Goal: Task Accomplishment & Management: Manage account settings

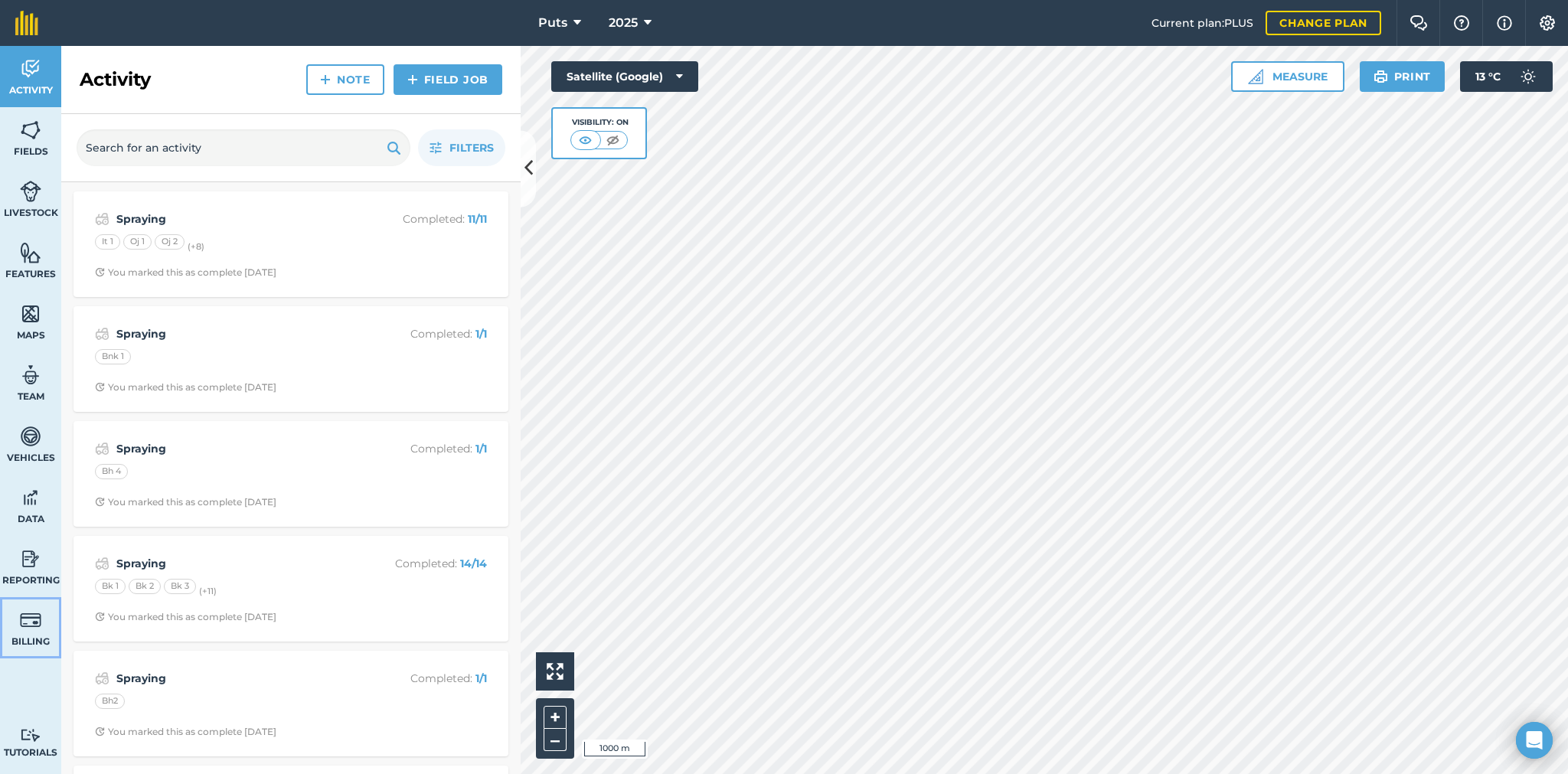
click at [30, 617] on img at bounding box center [31, 620] width 22 height 23
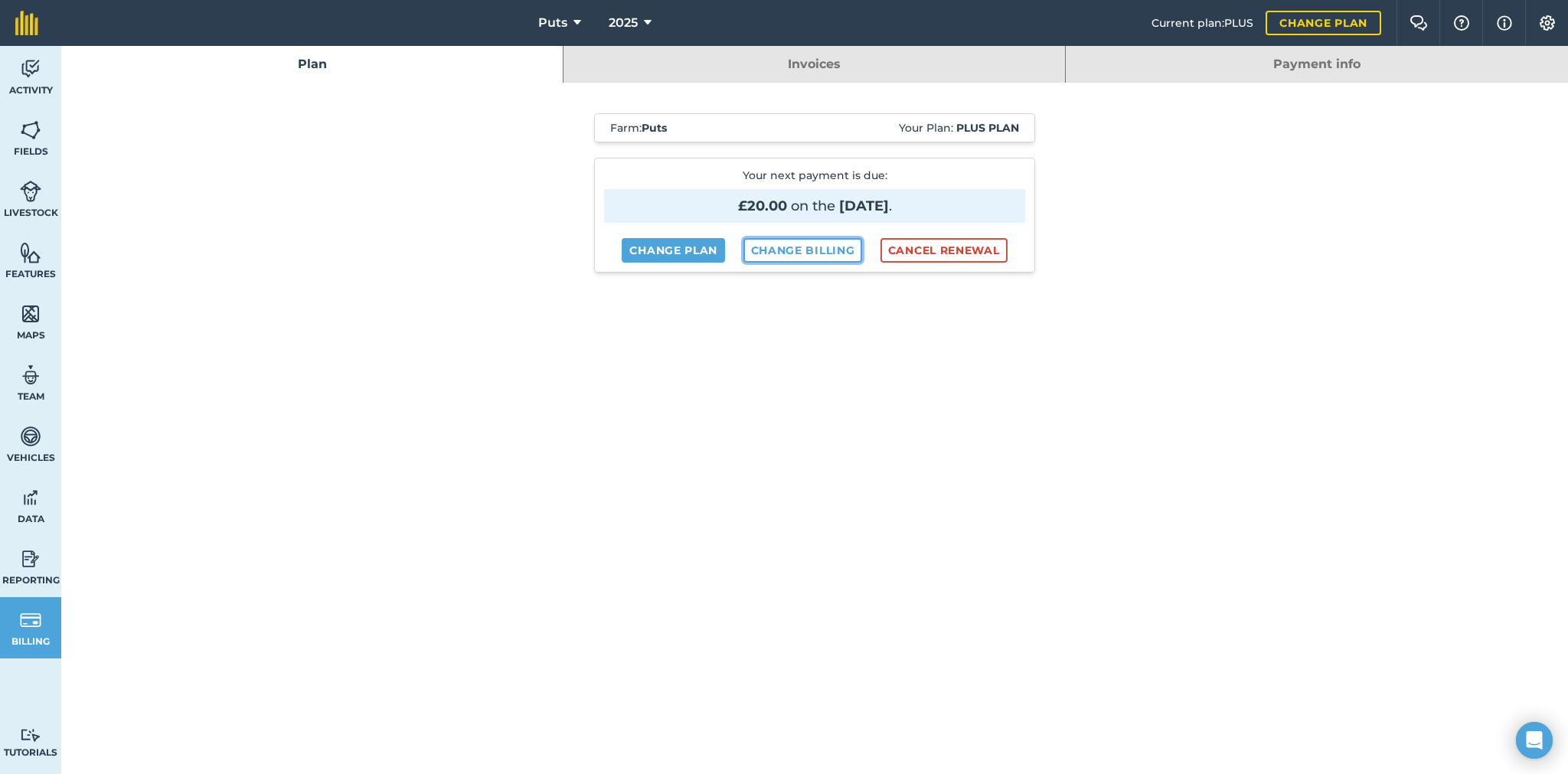
click at [791, 243] on link "Change billing" at bounding box center [802, 250] width 119 height 25
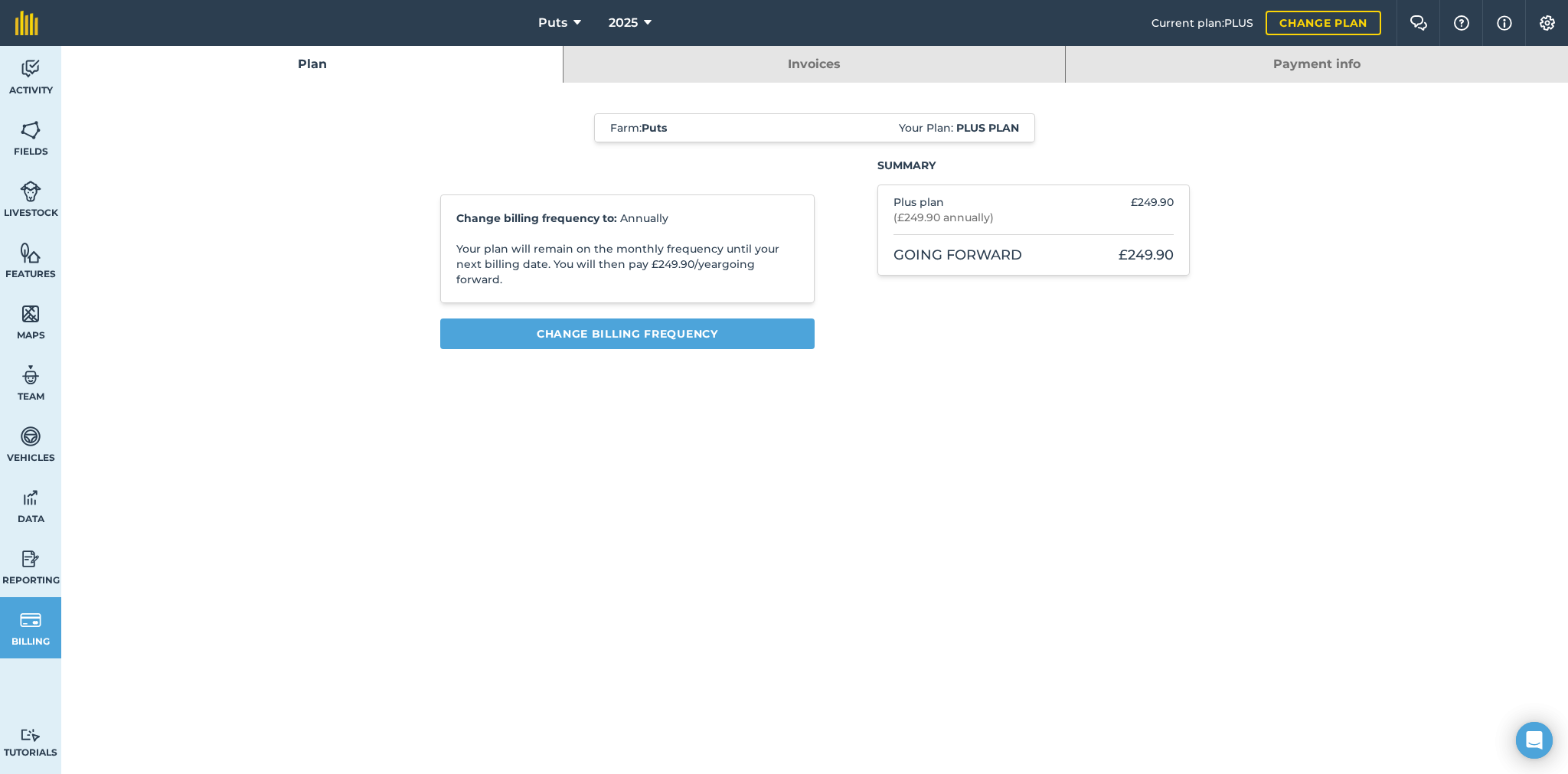
click at [1304, 59] on link "Payment info" at bounding box center [1316, 64] width 502 height 36
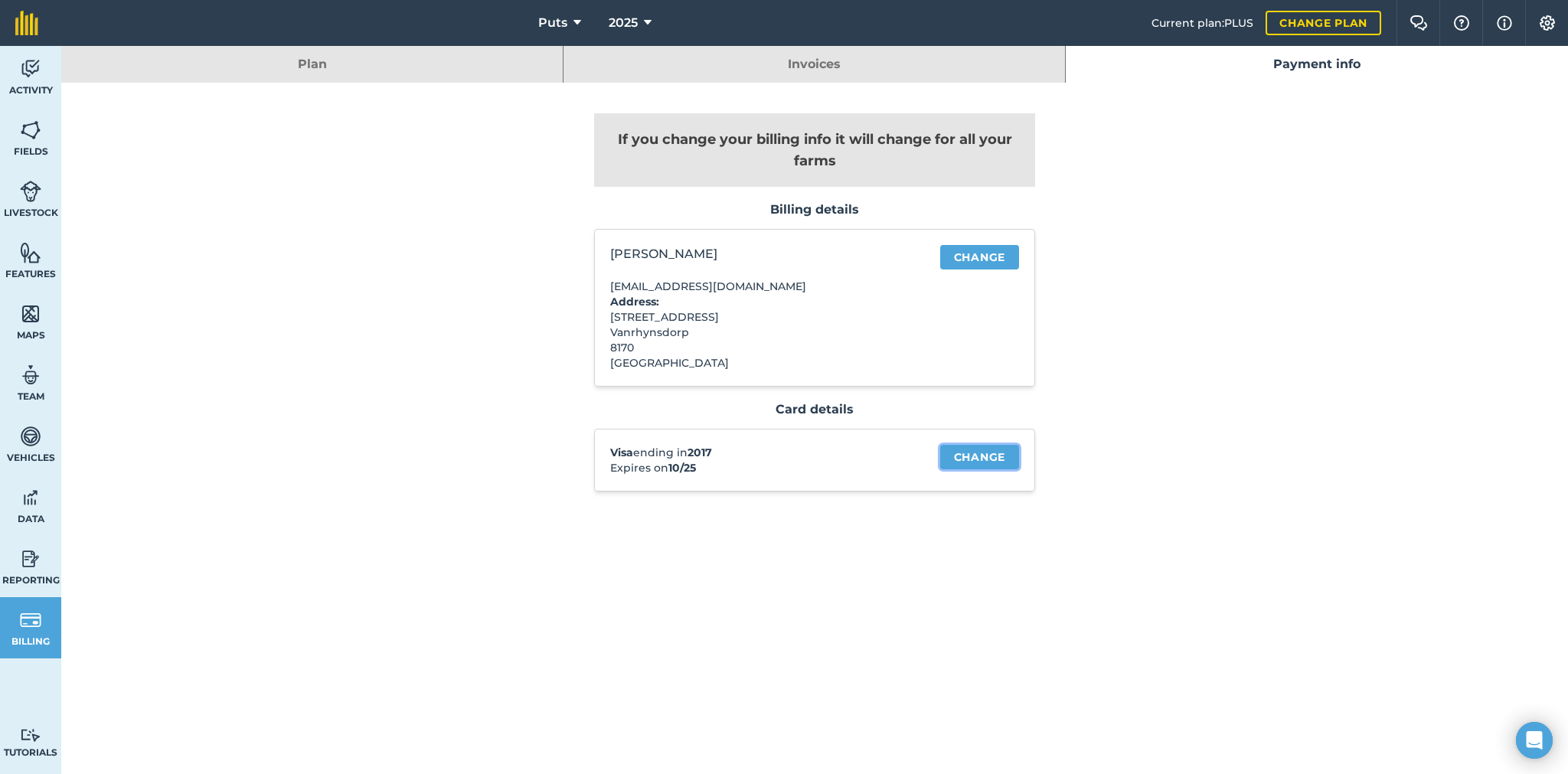
click at [969, 458] on link "Change" at bounding box center [979, 457] width 78 height 25
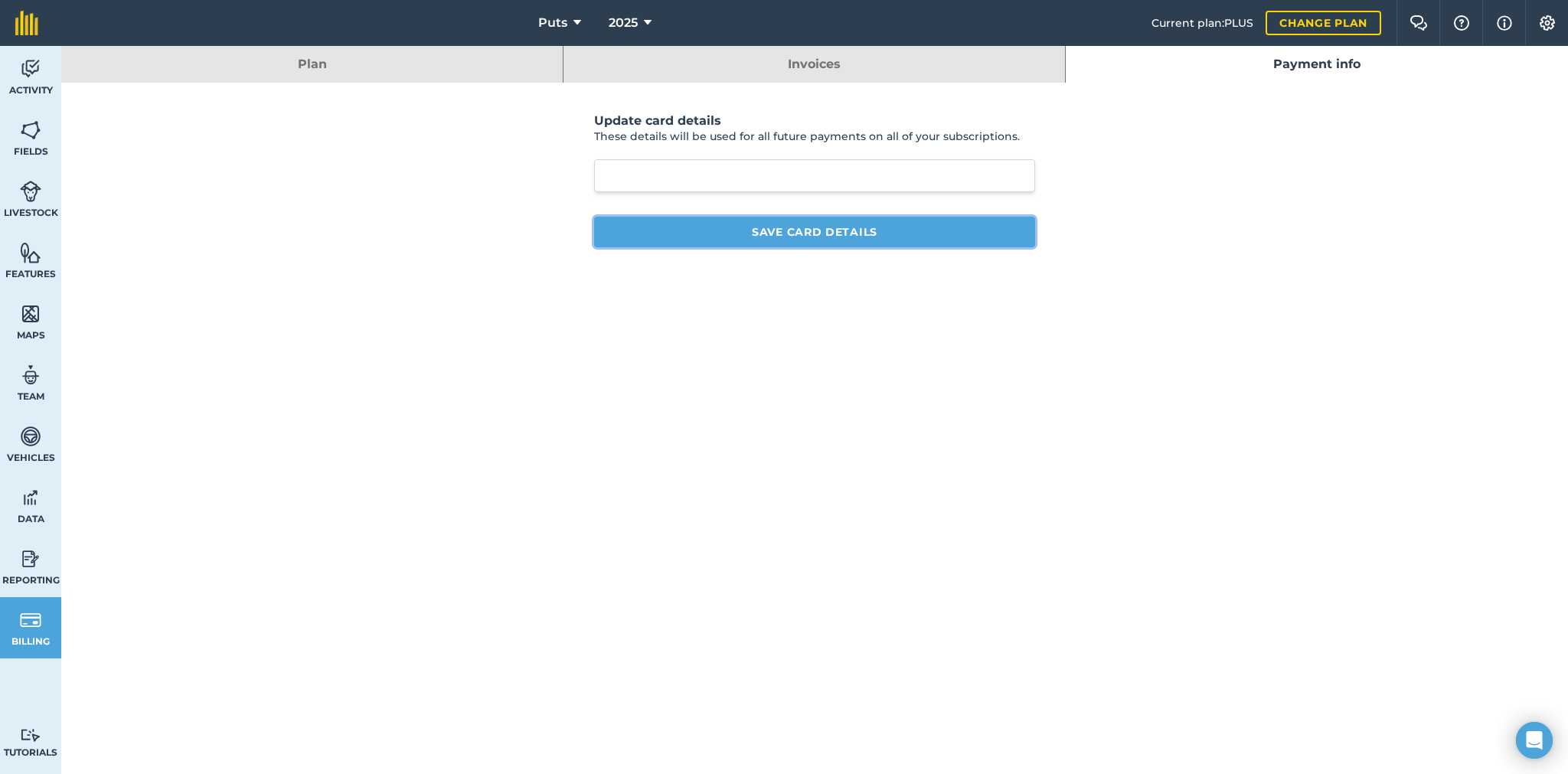
click at [827, 232] on button "Save card details" at bounding box center [815, 232] width 441 height 31
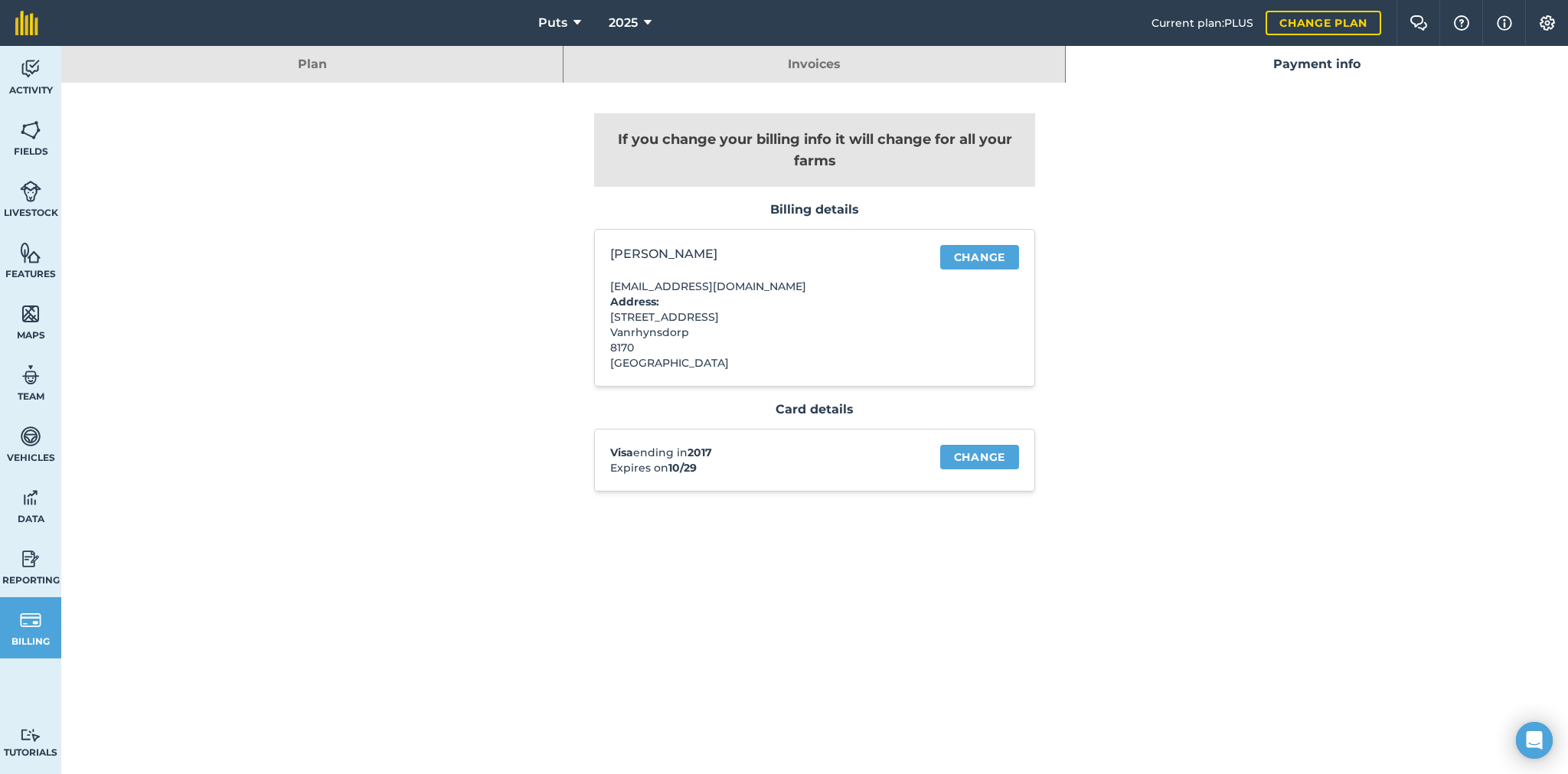
click at [313, 62] on link "Plan" at bounding box center [312, 64] width 501 height 36
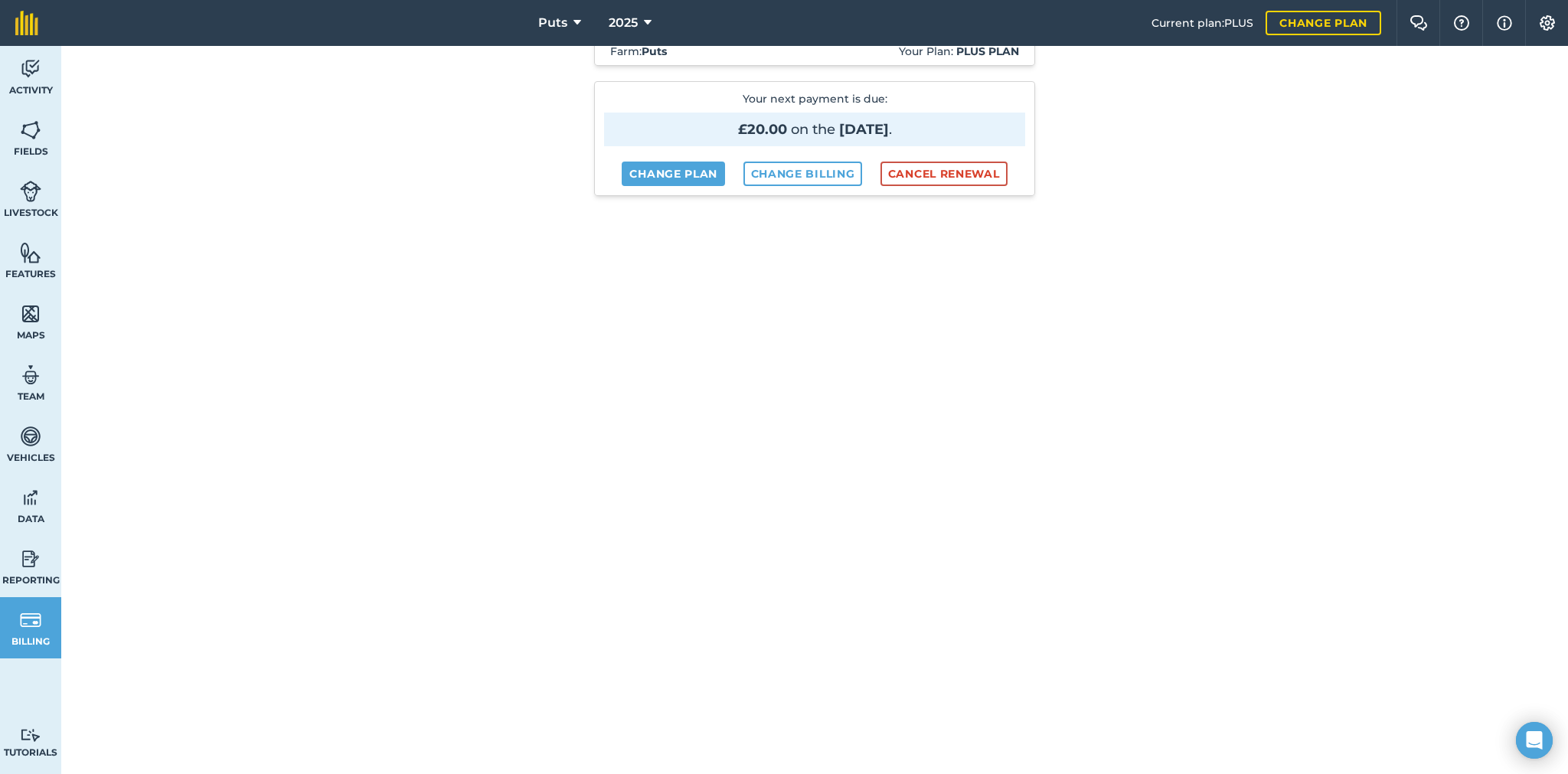
scroll to position [153, 0]
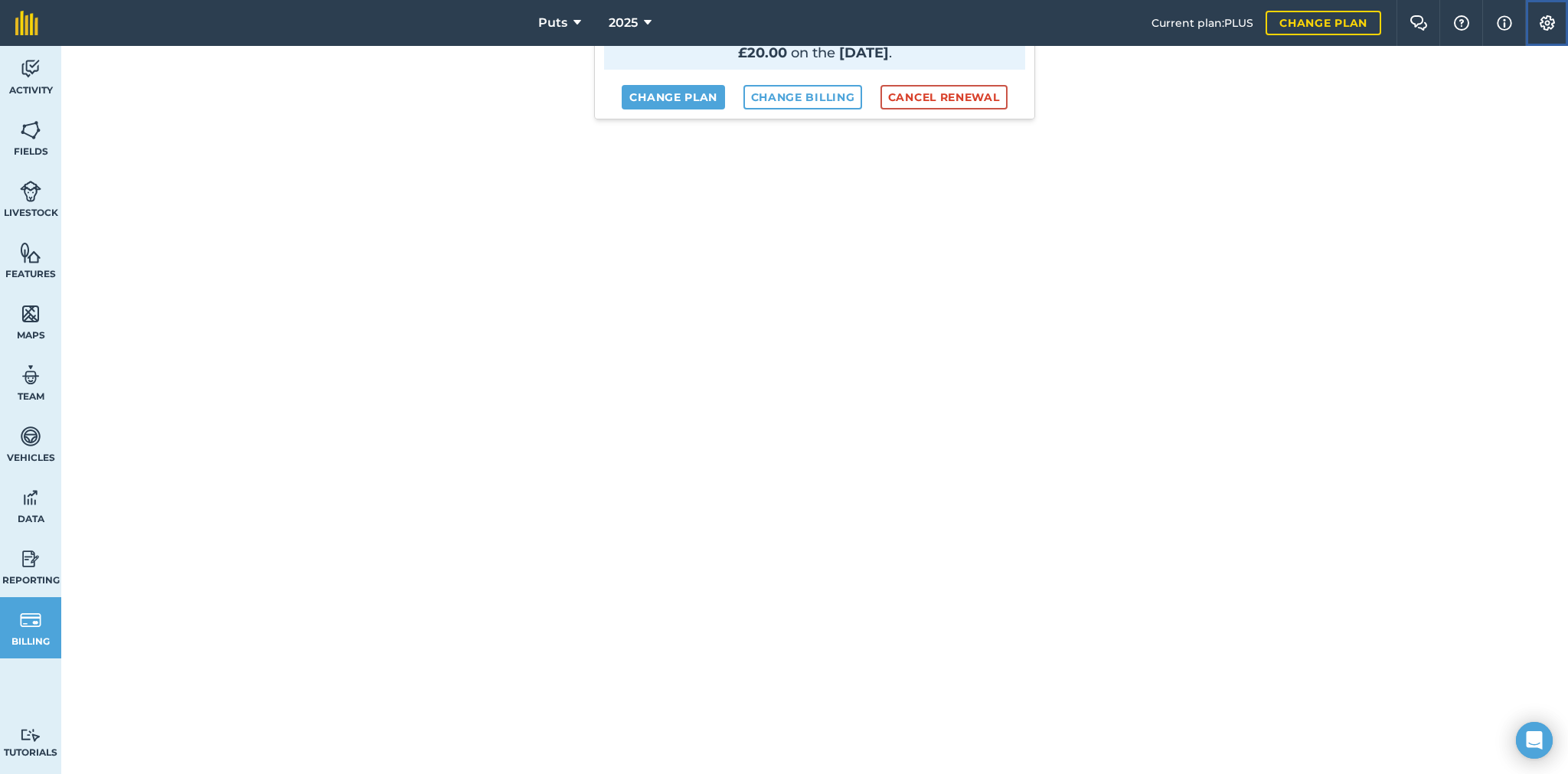
click at [1542, 16] on img at bounding box center [1547, 23] width 18 height 15
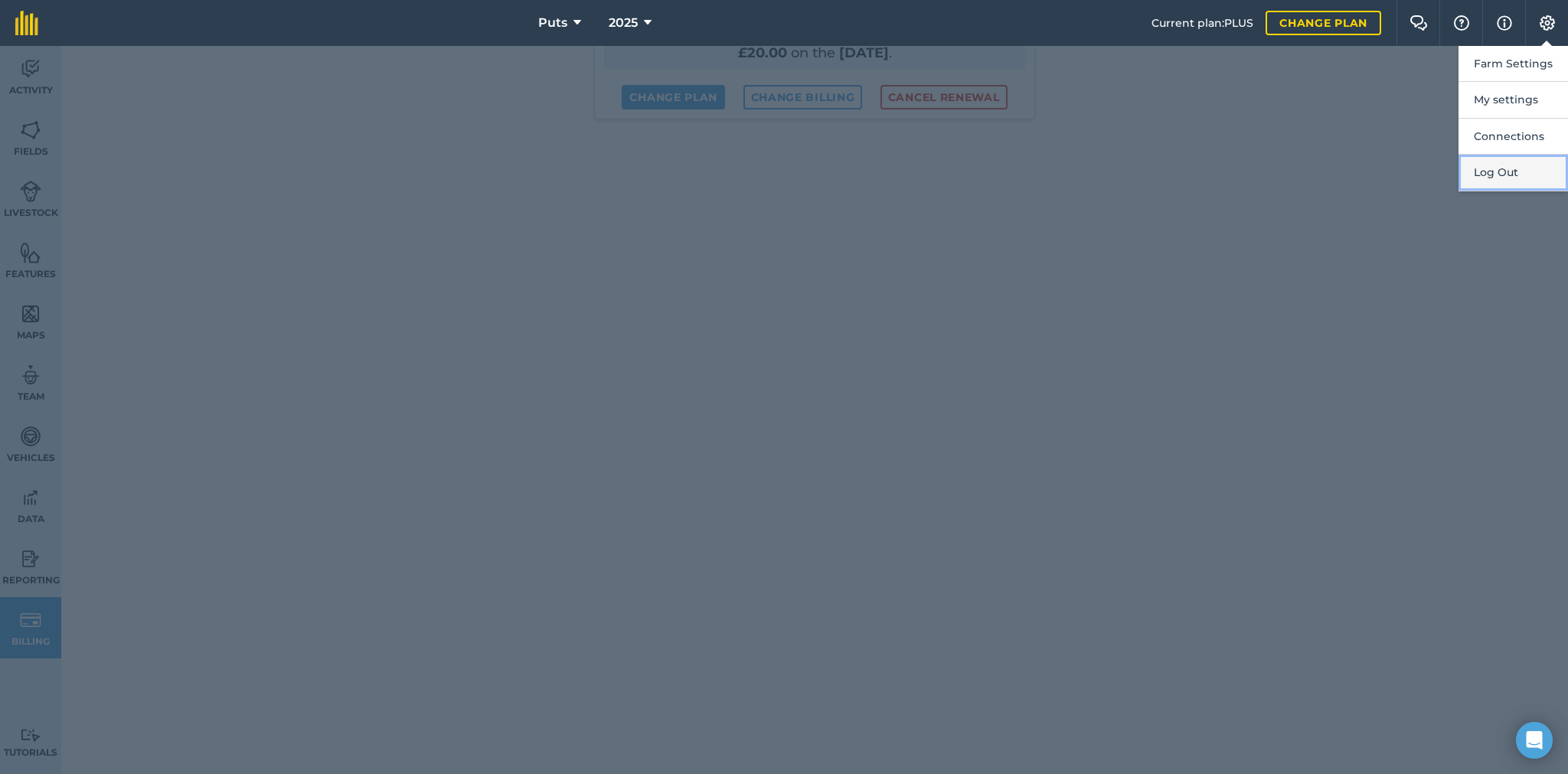
click at [1501, 176] on button "Log Out" at bounding box center [1513, 172] width 109 height 36
